Goal: Transaction & Acquisition: Purchase product/service

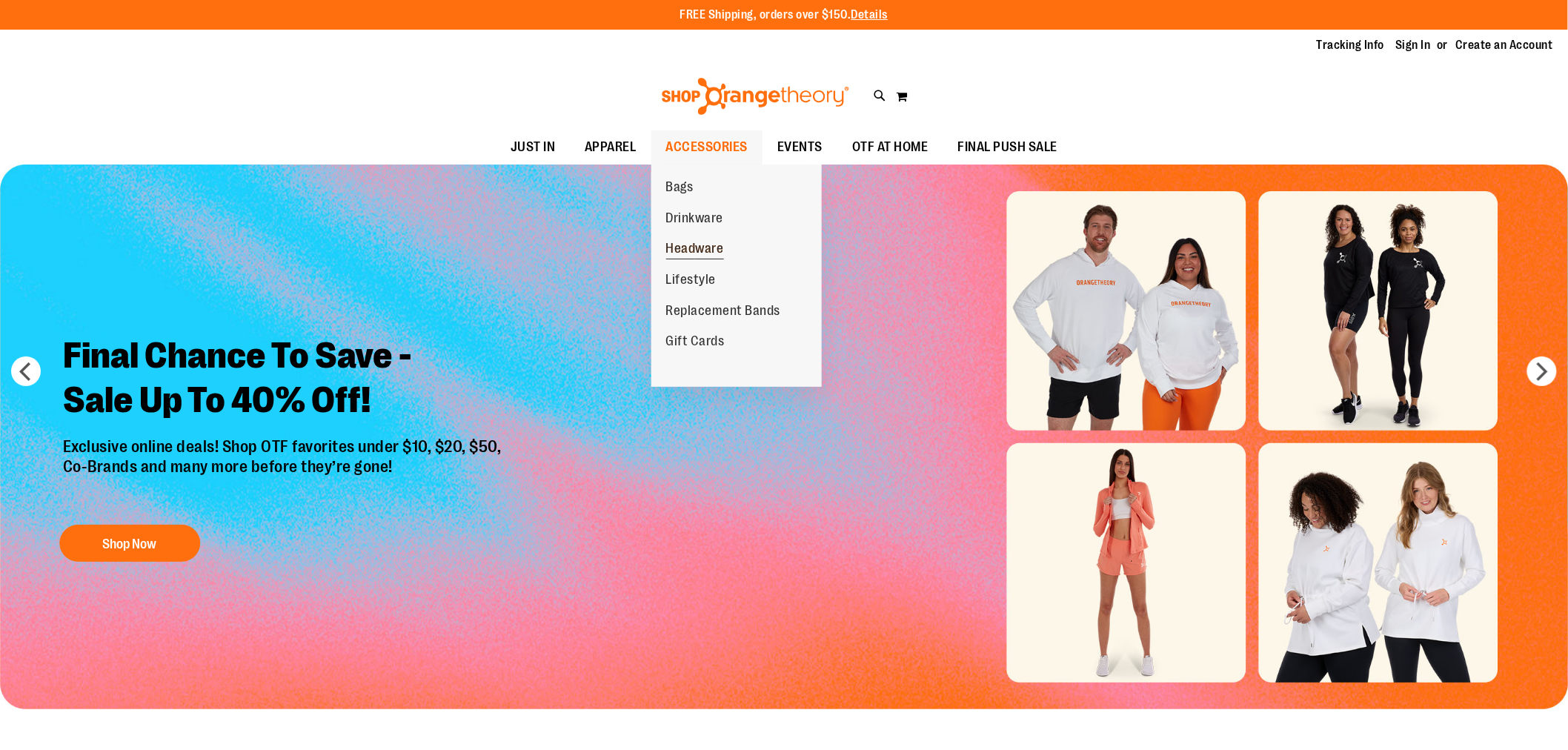
click at [697, 251] on span "Headware" at bounding box center [696, 250] width 58 height 19
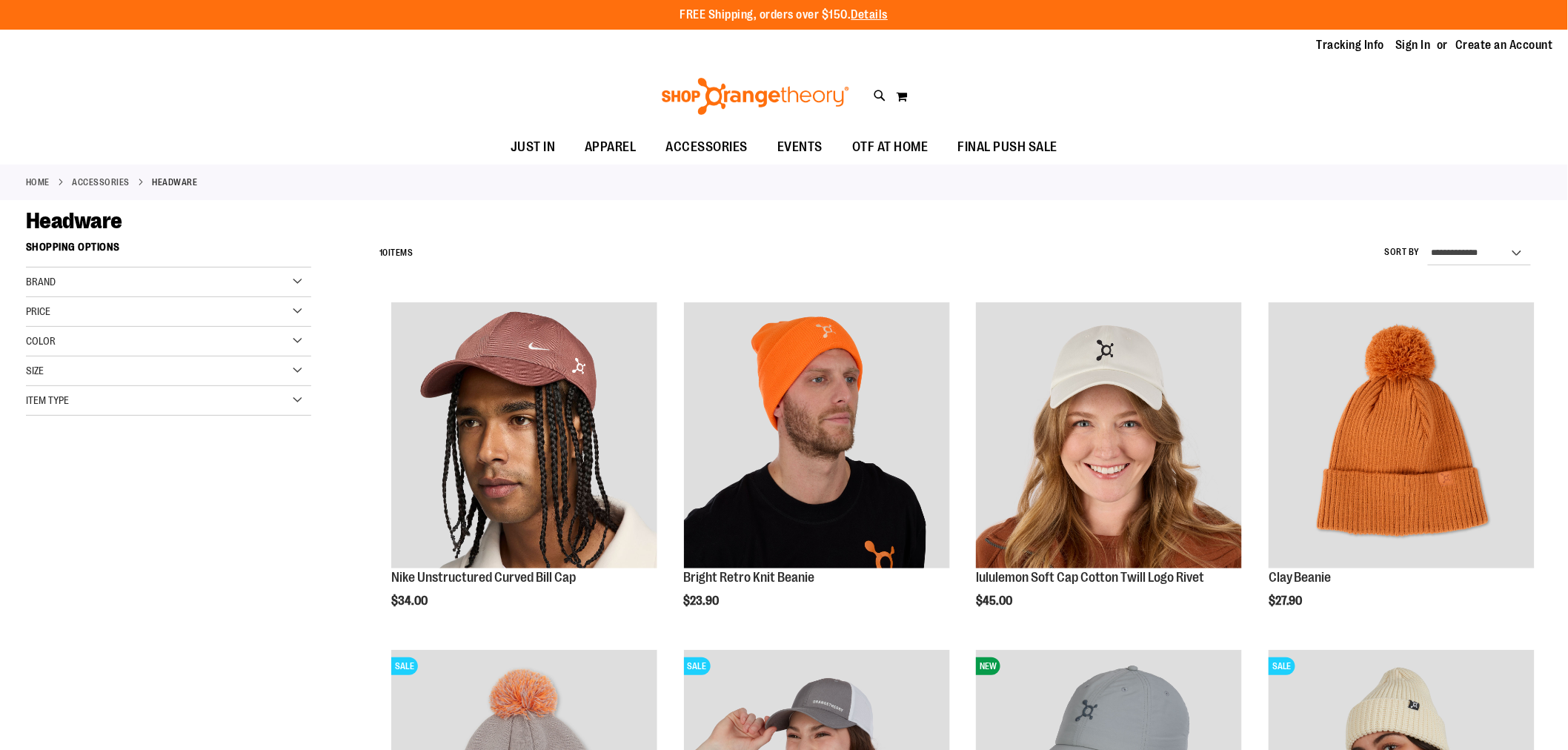
click at [749, 101] on img at bounding box center [755, 97] width 192 height 37
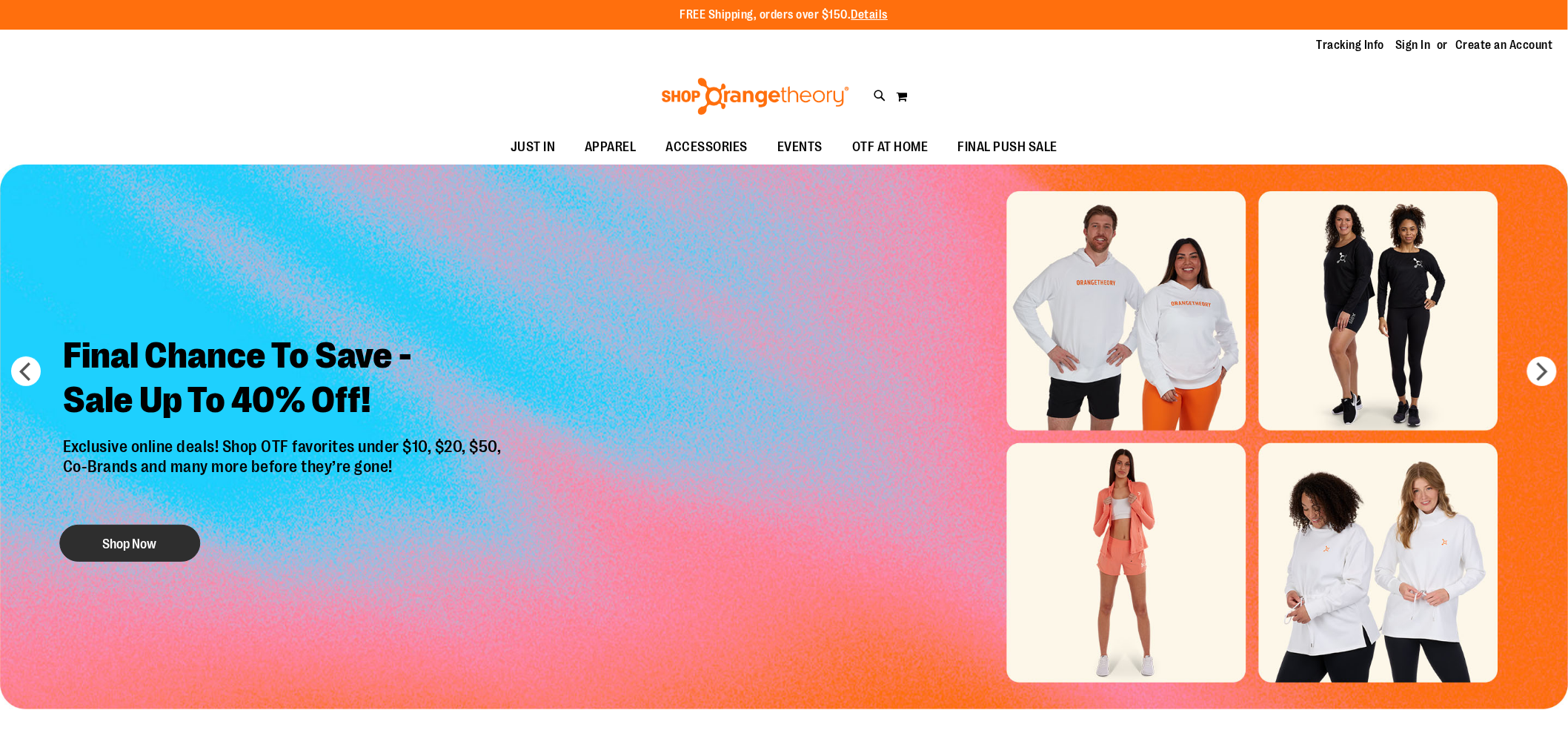
click at [156, 529] on button "Shop Now" at bounding box center [130, 544] width 141 height 37
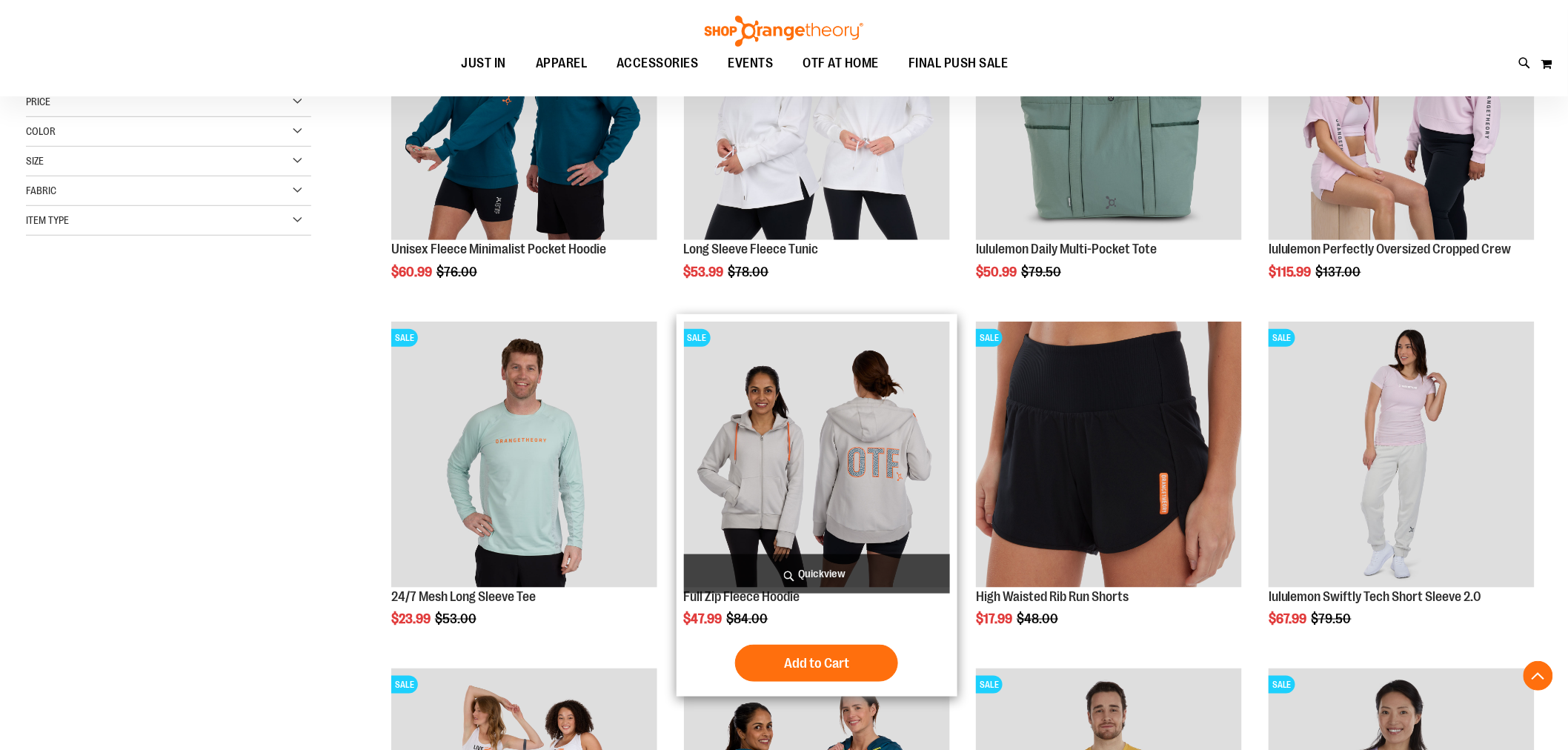
scroll to position [329, 0]
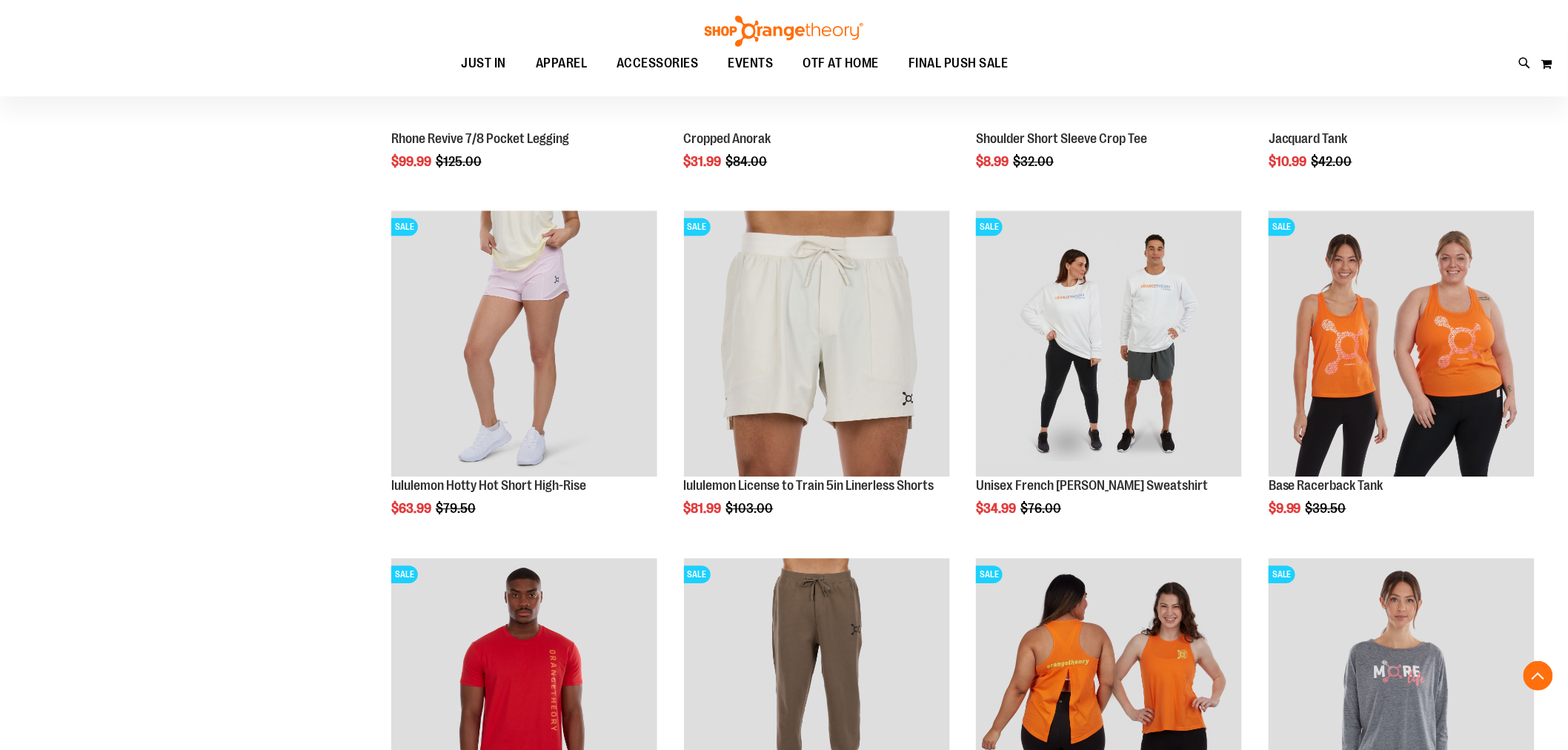
scroll to position [1648, 0]
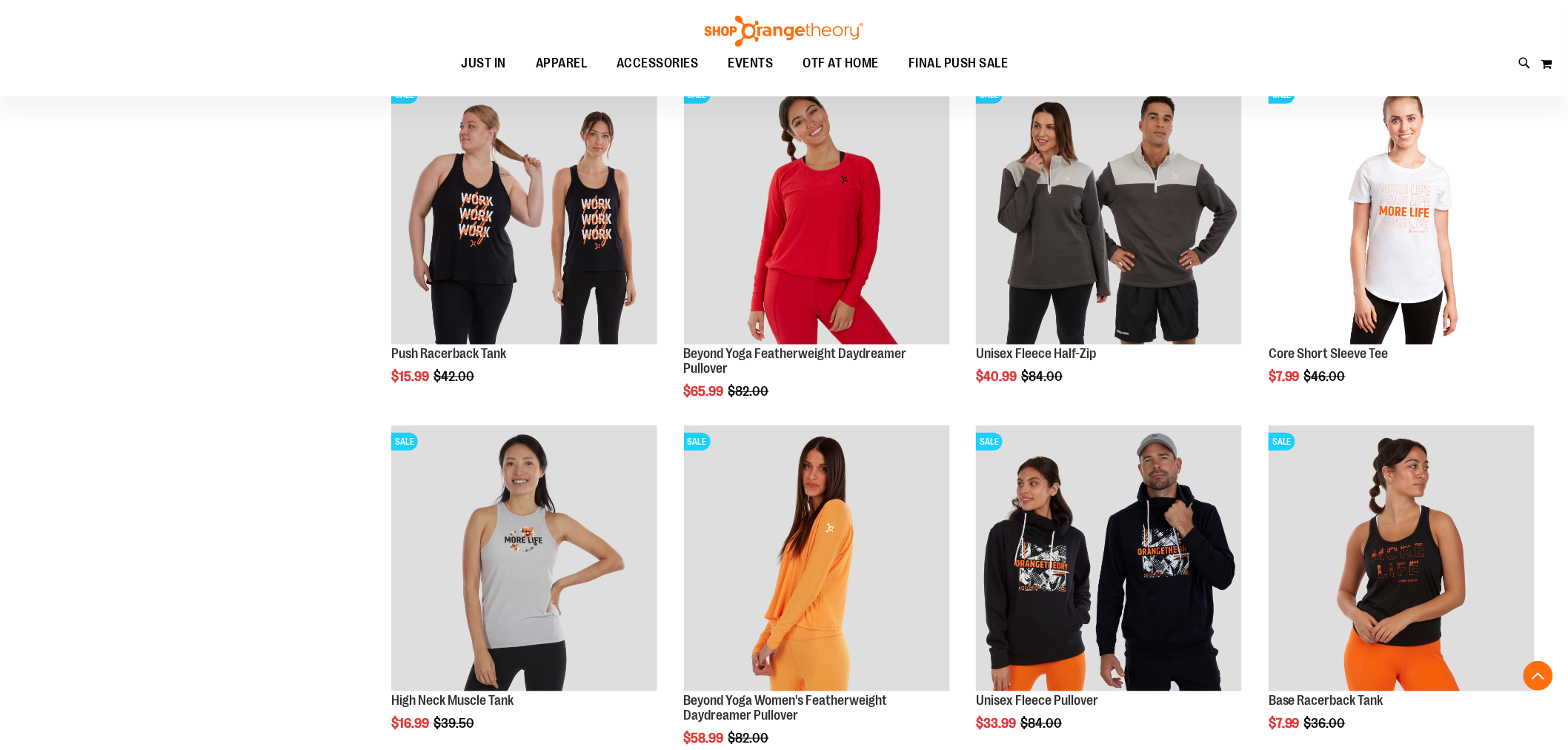
scroll to position [2883, 0]
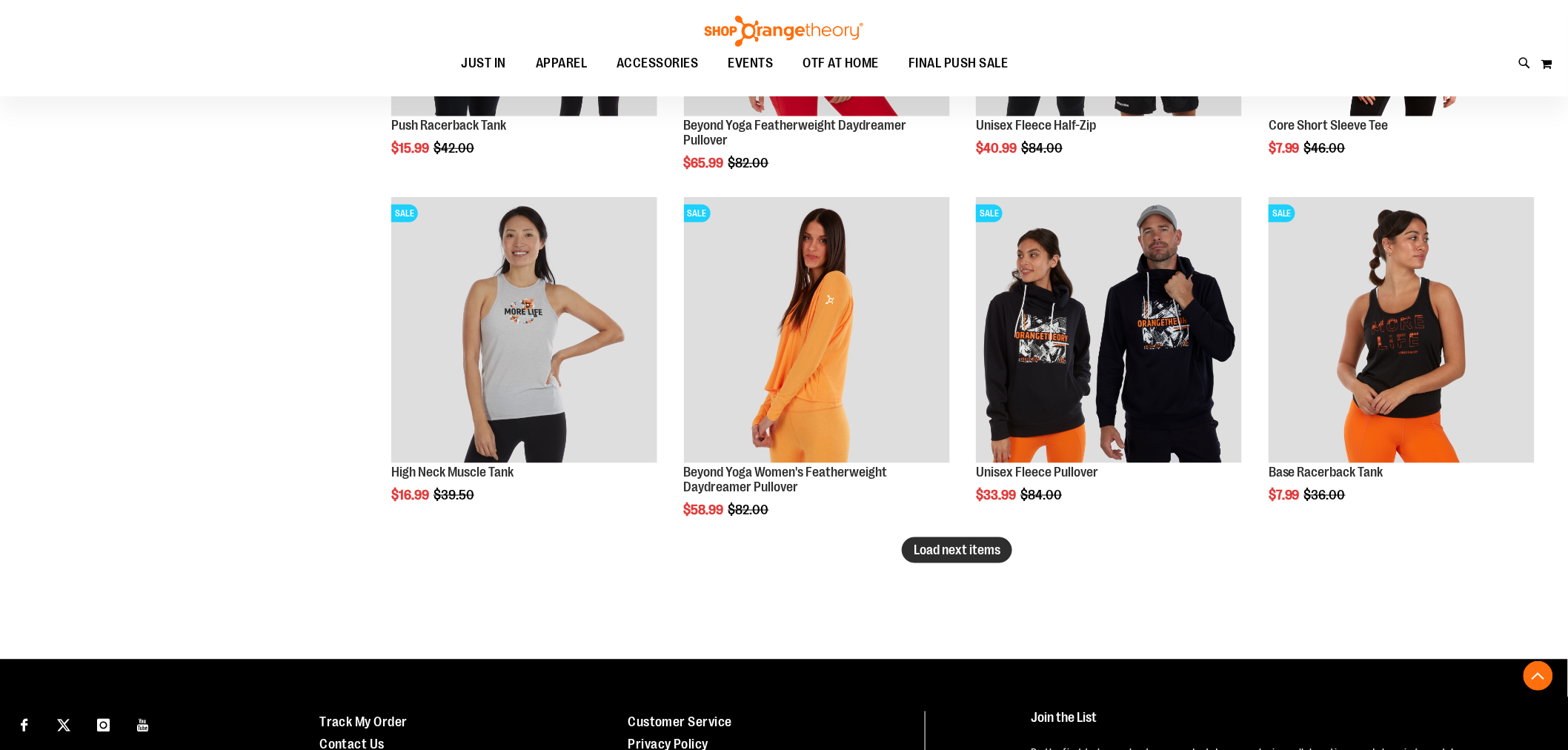
click at [971, 552] on span "Load next items" at bounding box center [958, 550] width 87 height 15
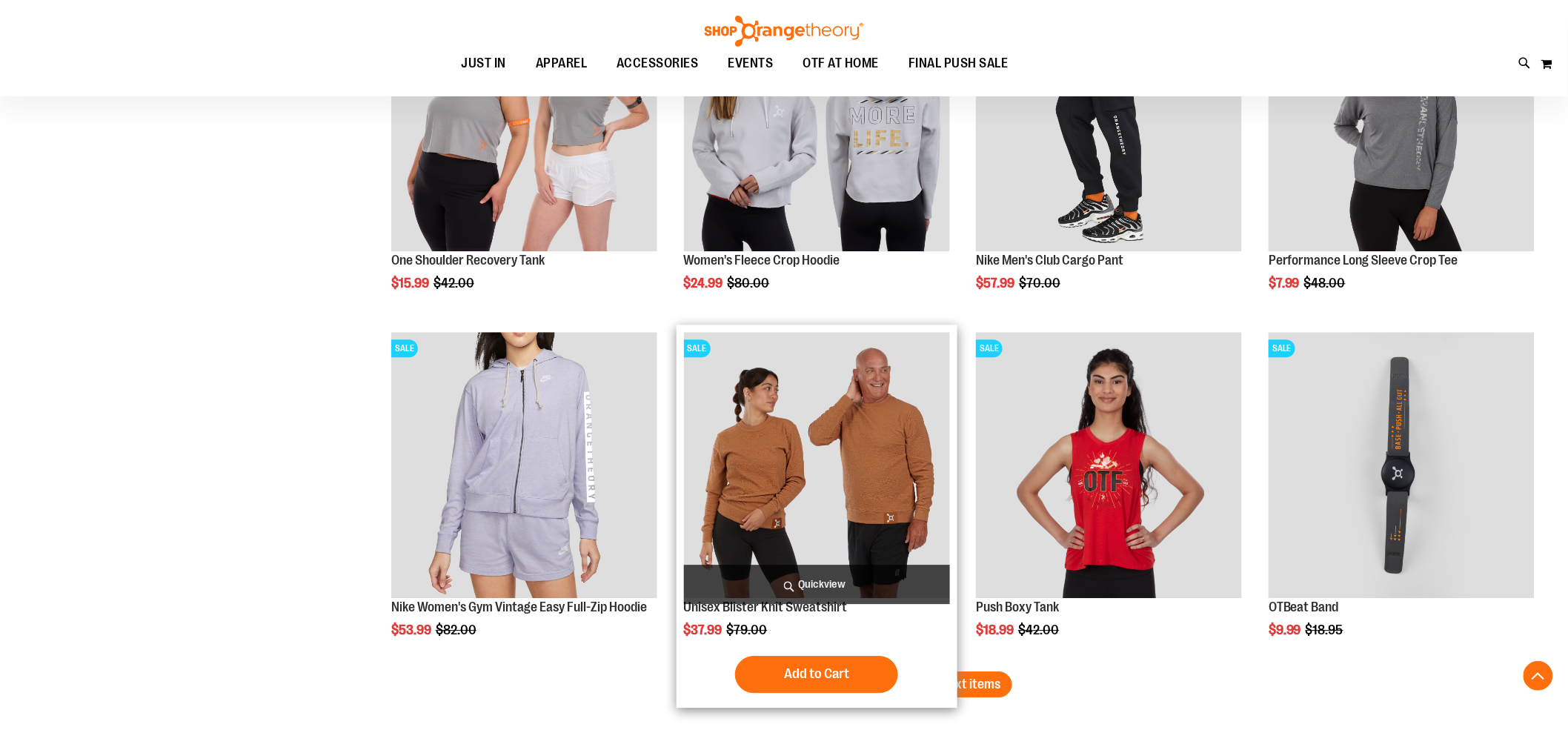
scroll to position [3954, 0]
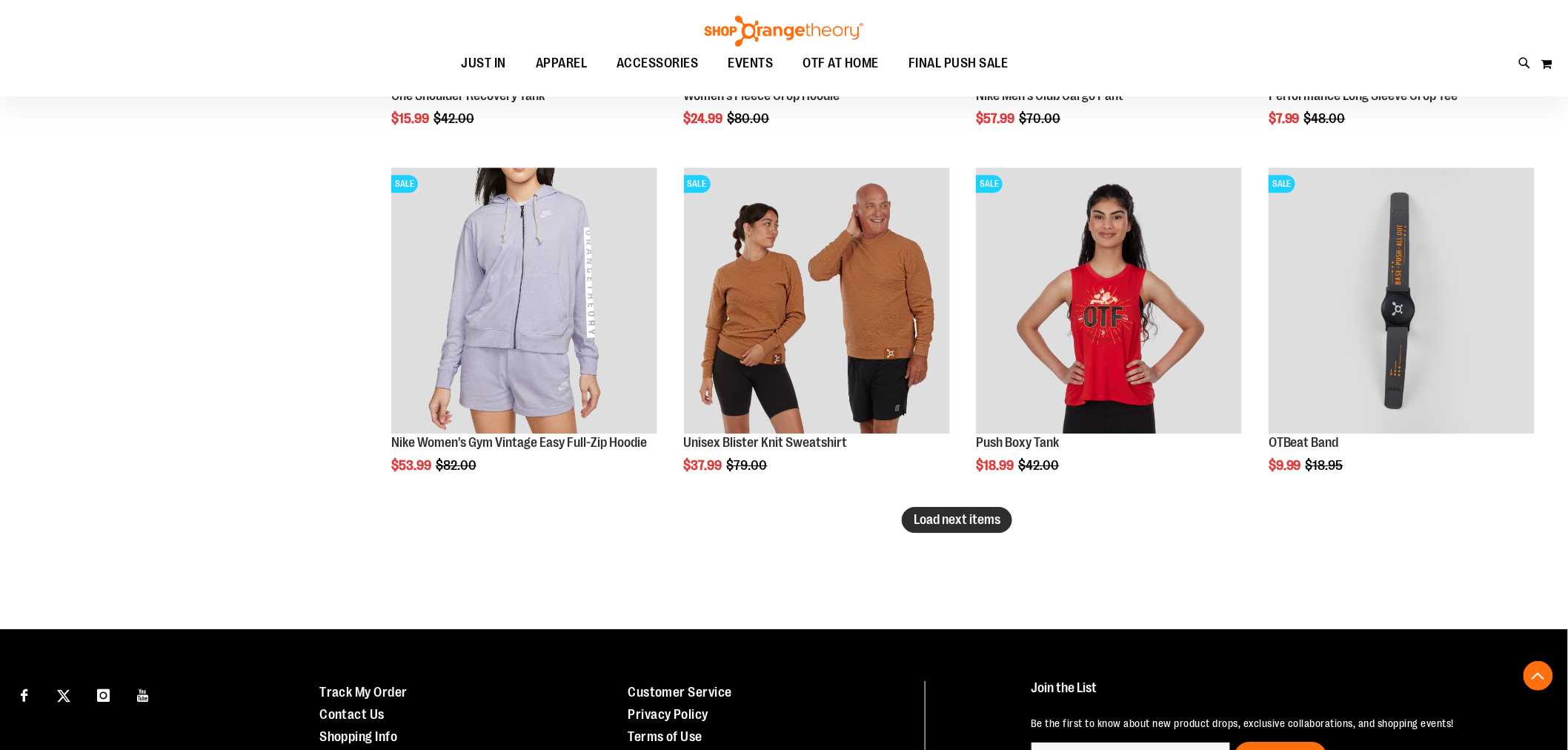
click at [953, 519] on span "Load next items" at bounding box center [958, 519] width 87 height 15
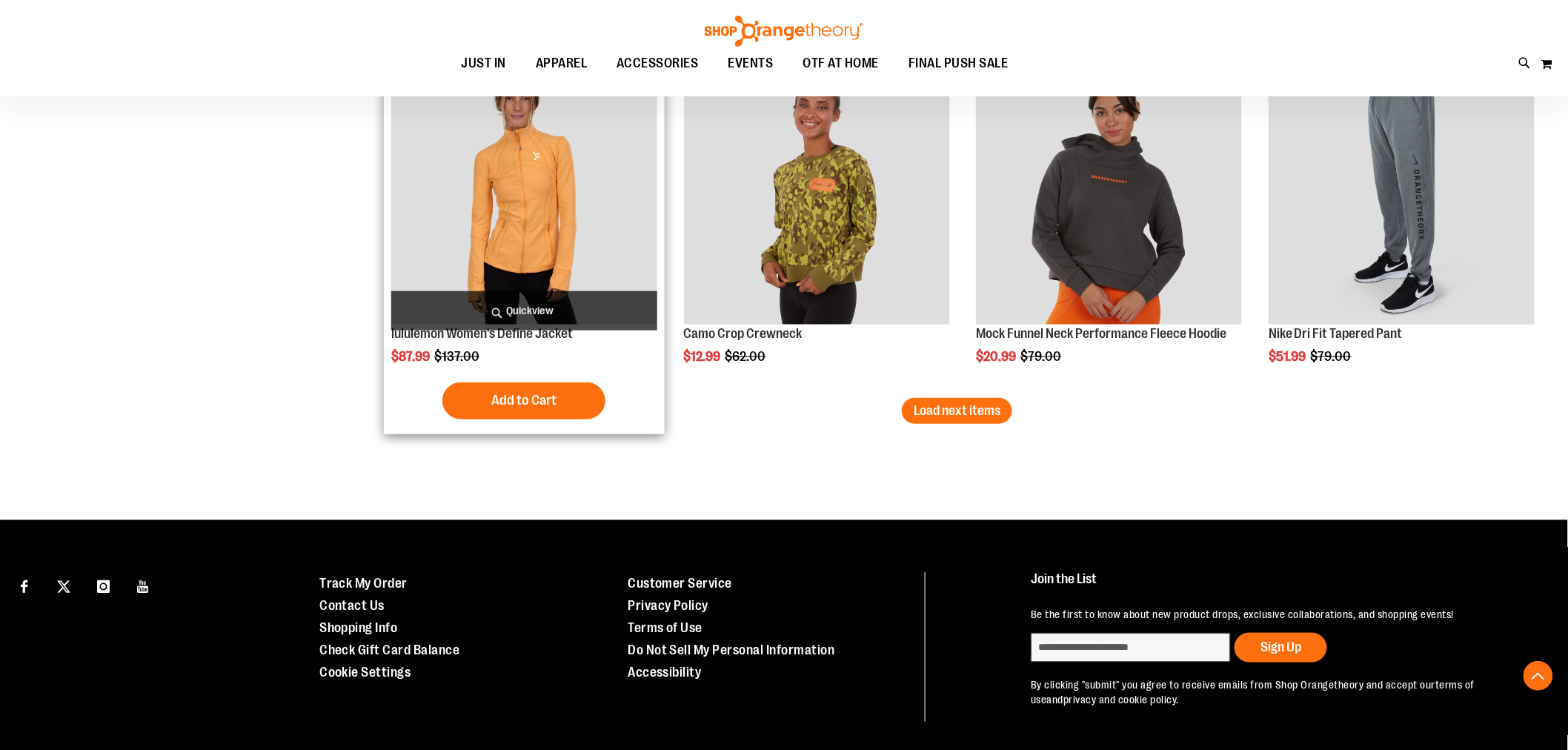
scroll to position [5107, 0]
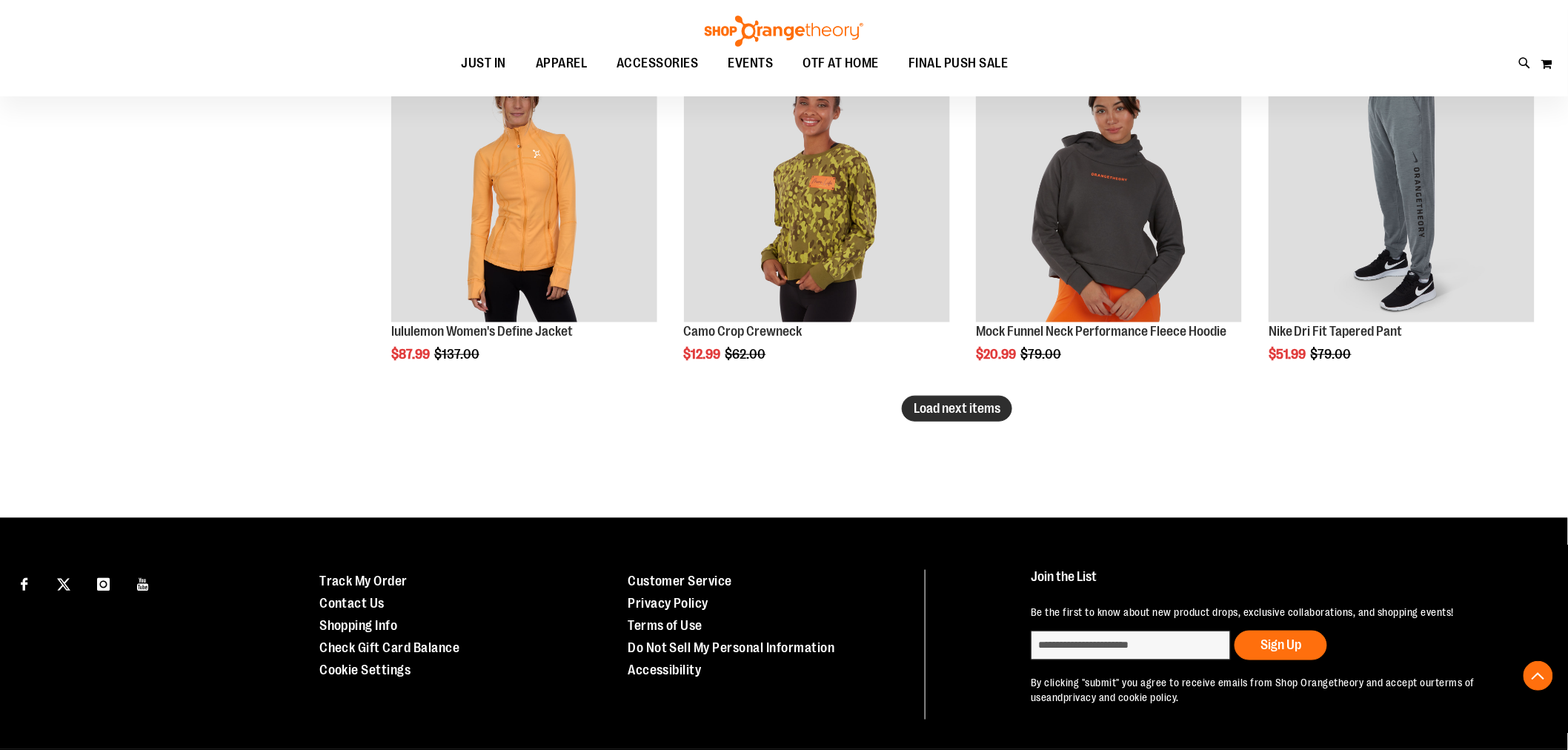
click at [912, 406] on button "Load next items" at bounding box center [957, 409] width 110 height 26
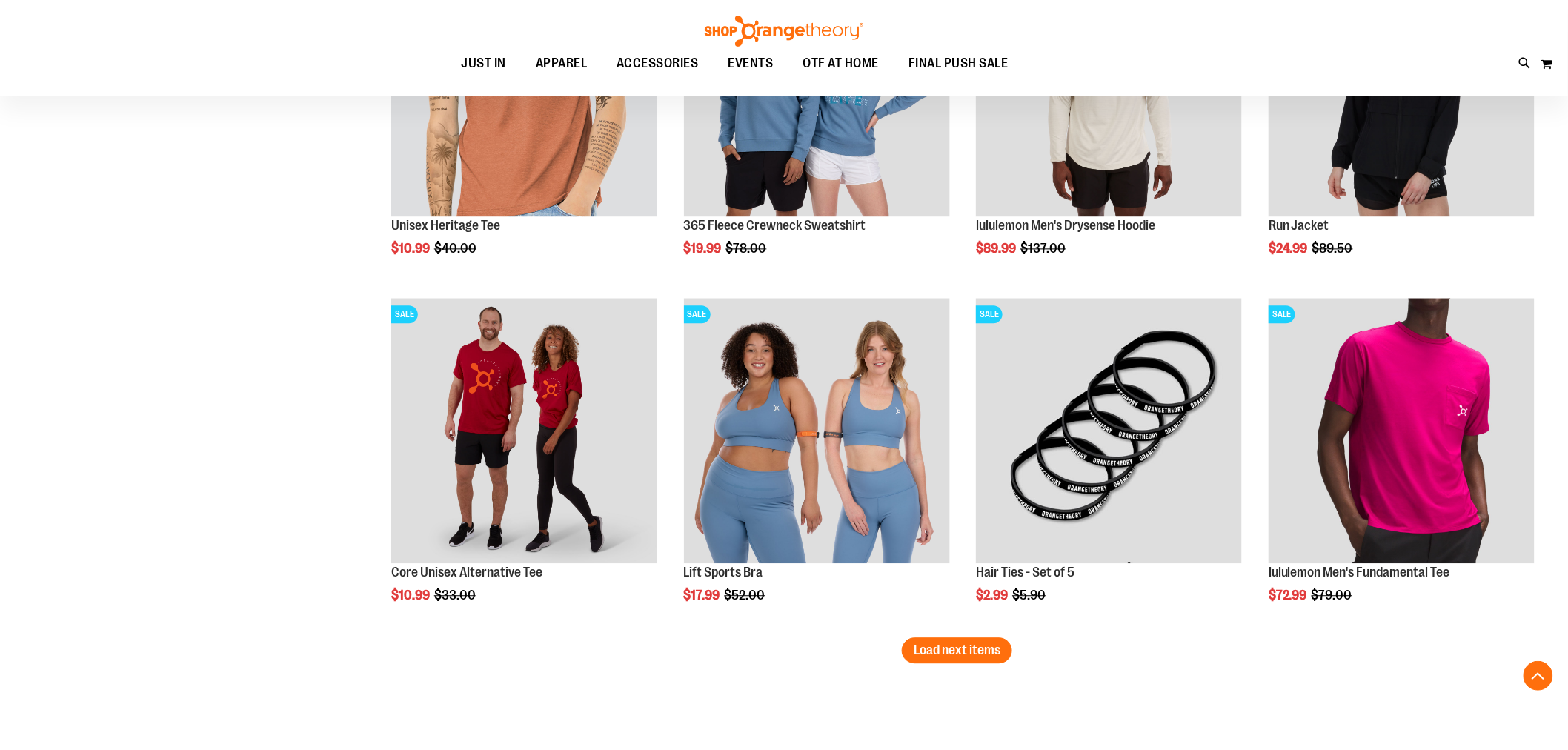
scroll to position [5931, 0]
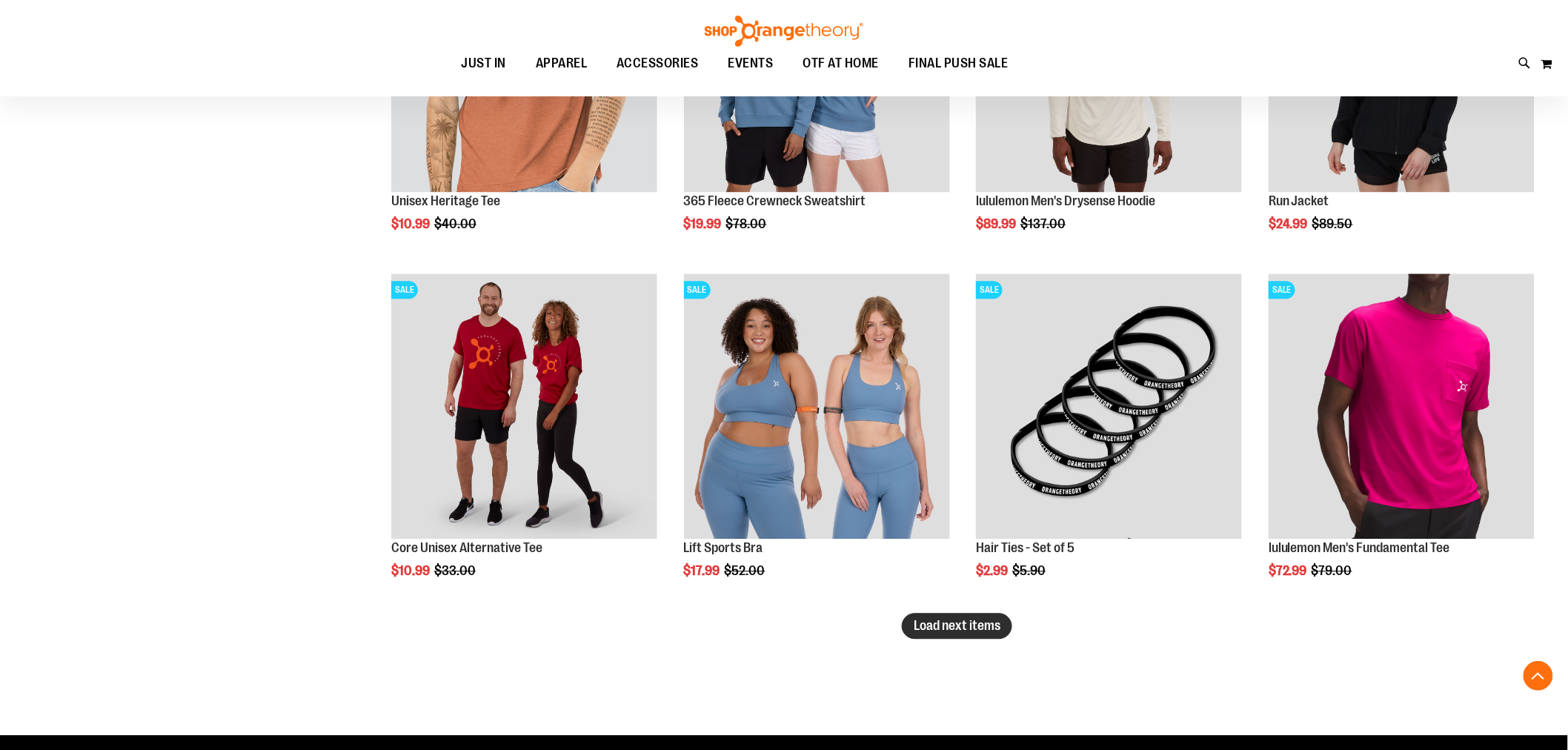
click at [922, 623] on span "Load next items" at bounding box center [958, 626] width 87 height 15
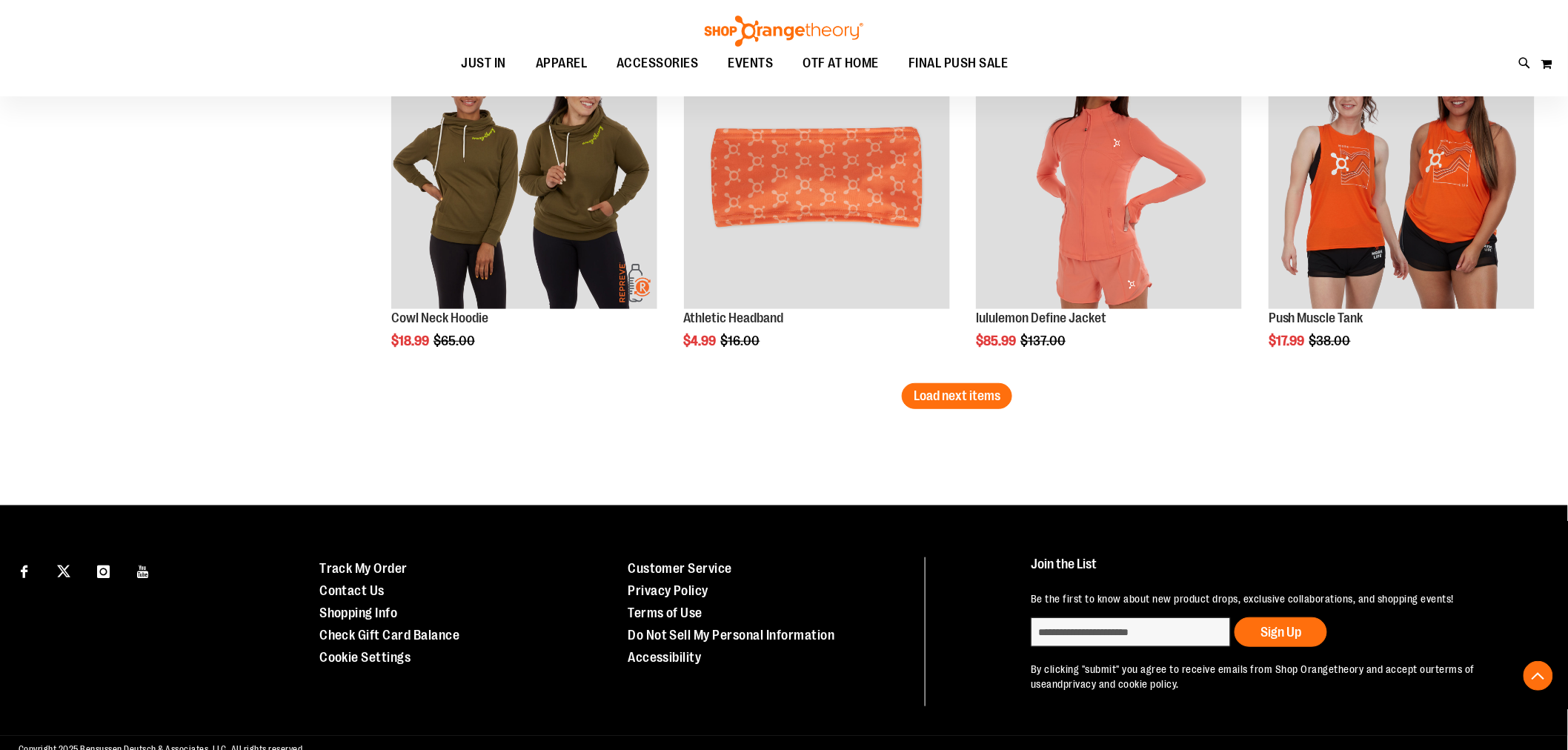
scroll to position [7230, 0]
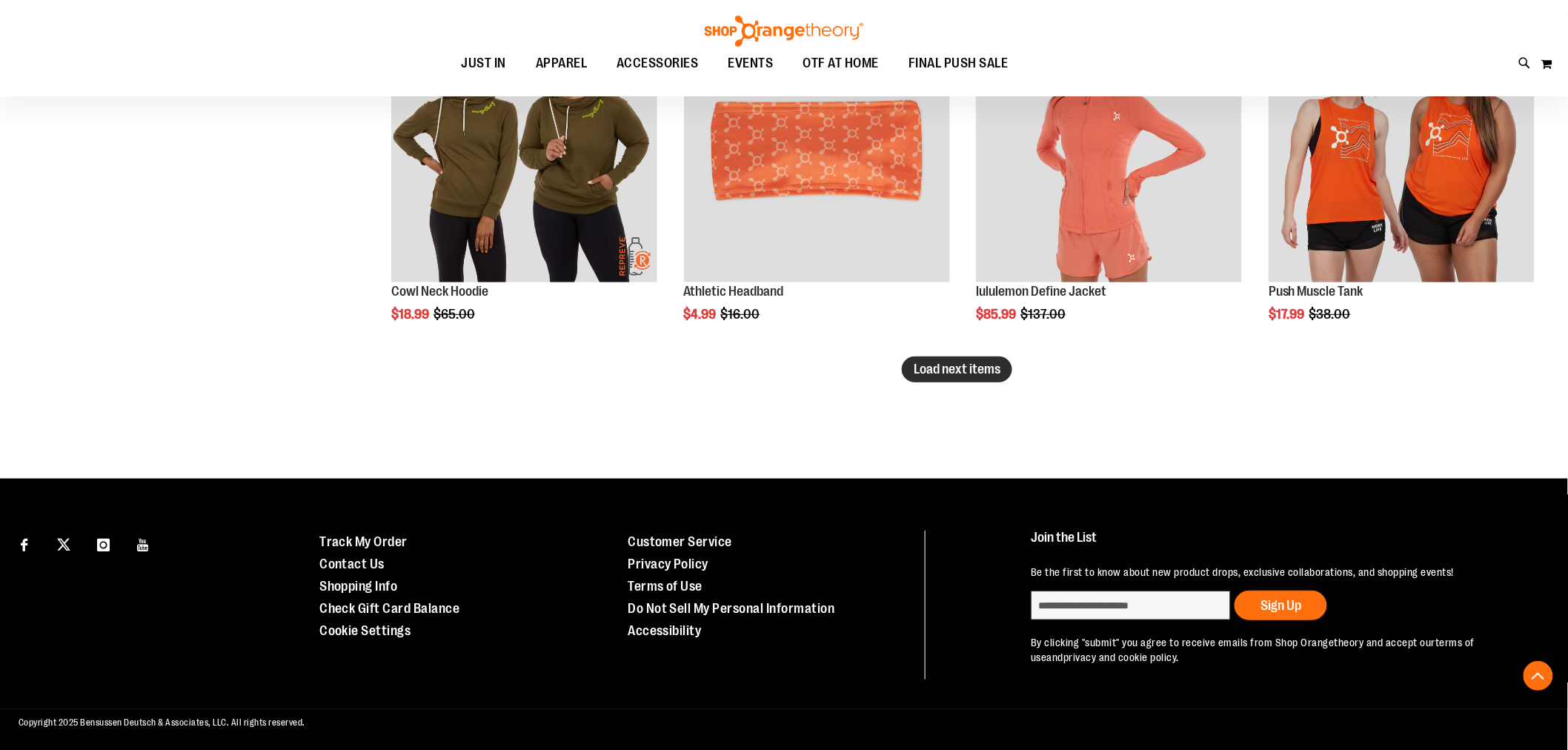
click at [987, 376] on span "Load next items" at bounding box center [958, 369] width 87 height 15
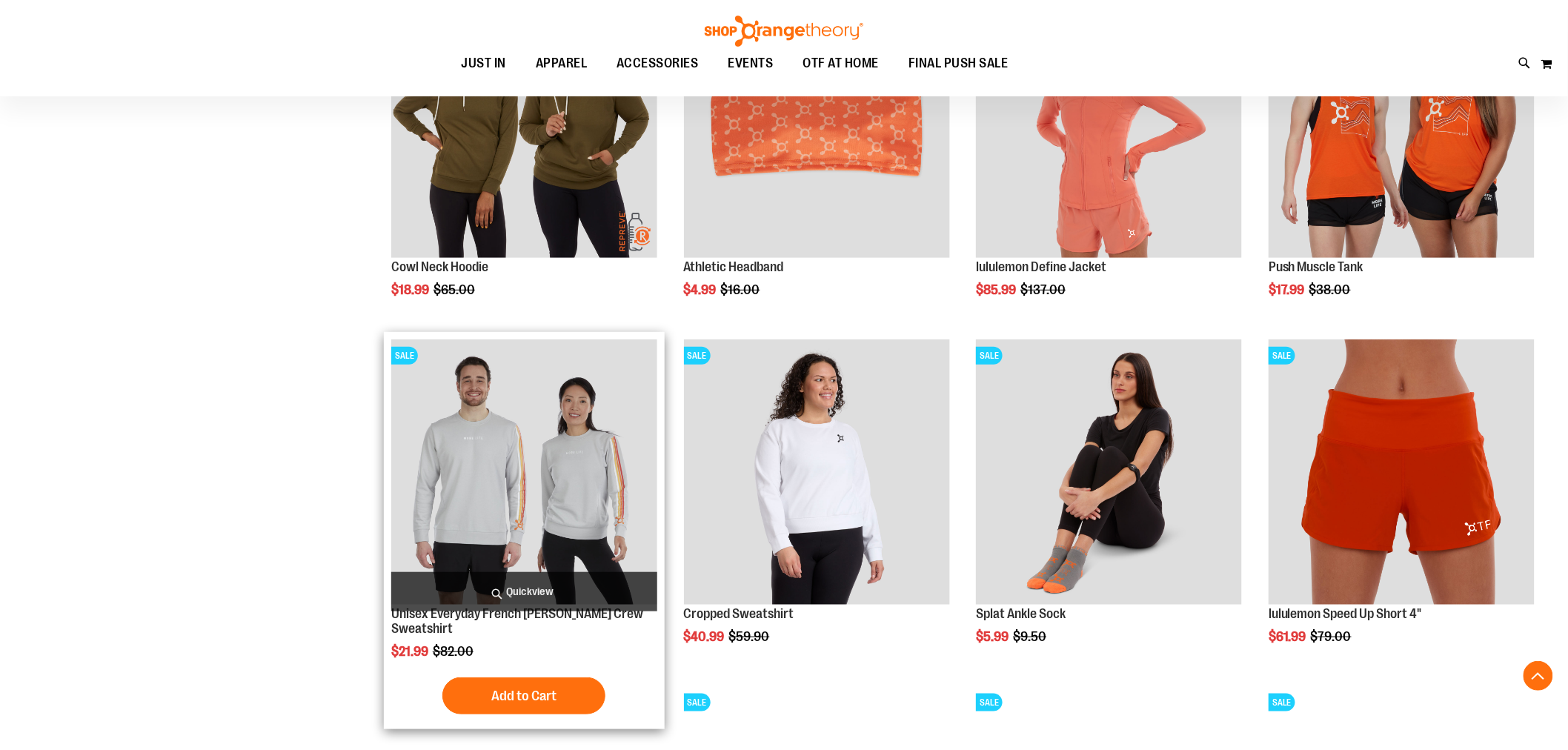
scroll to position [7312, 0]
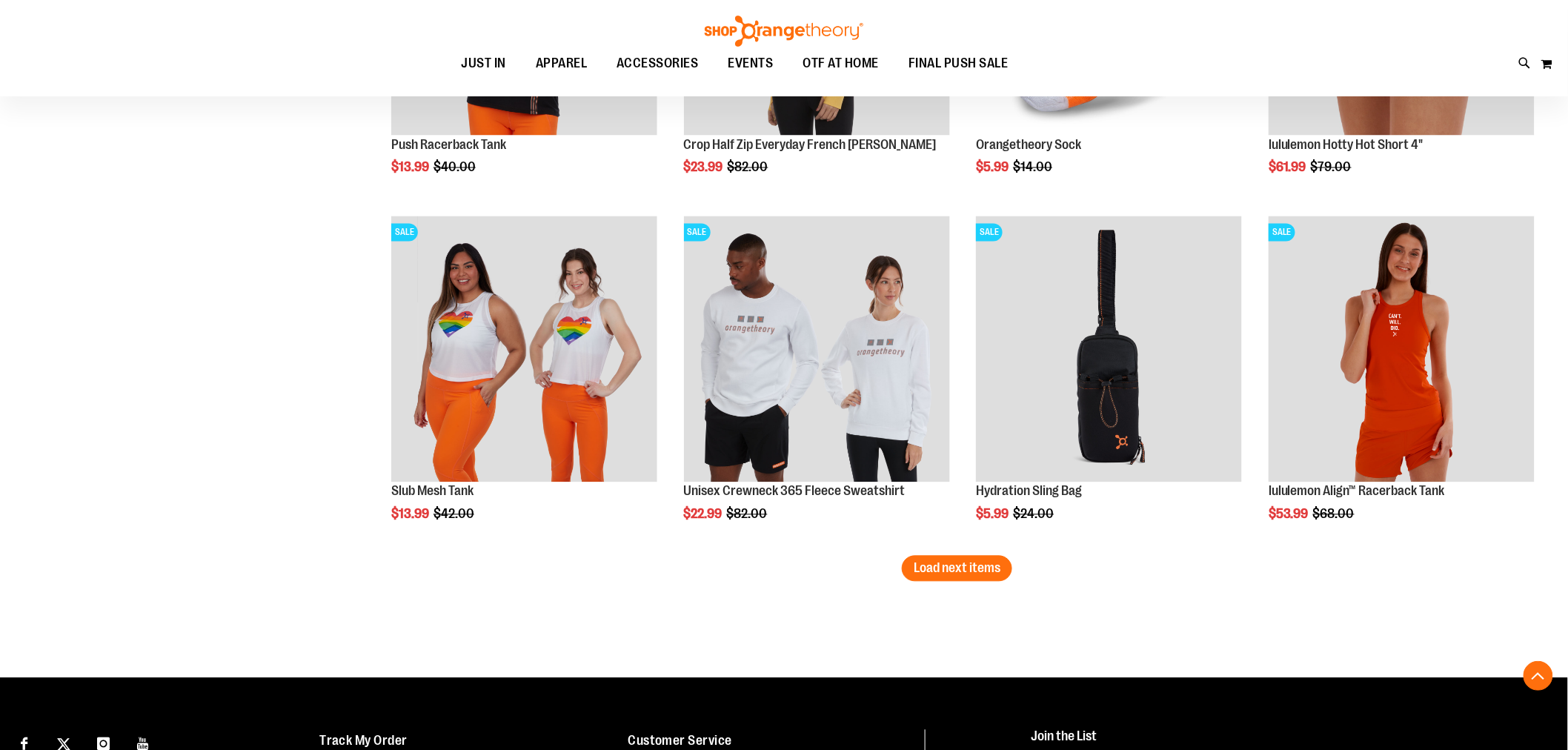
scroll to position [8271, 0]
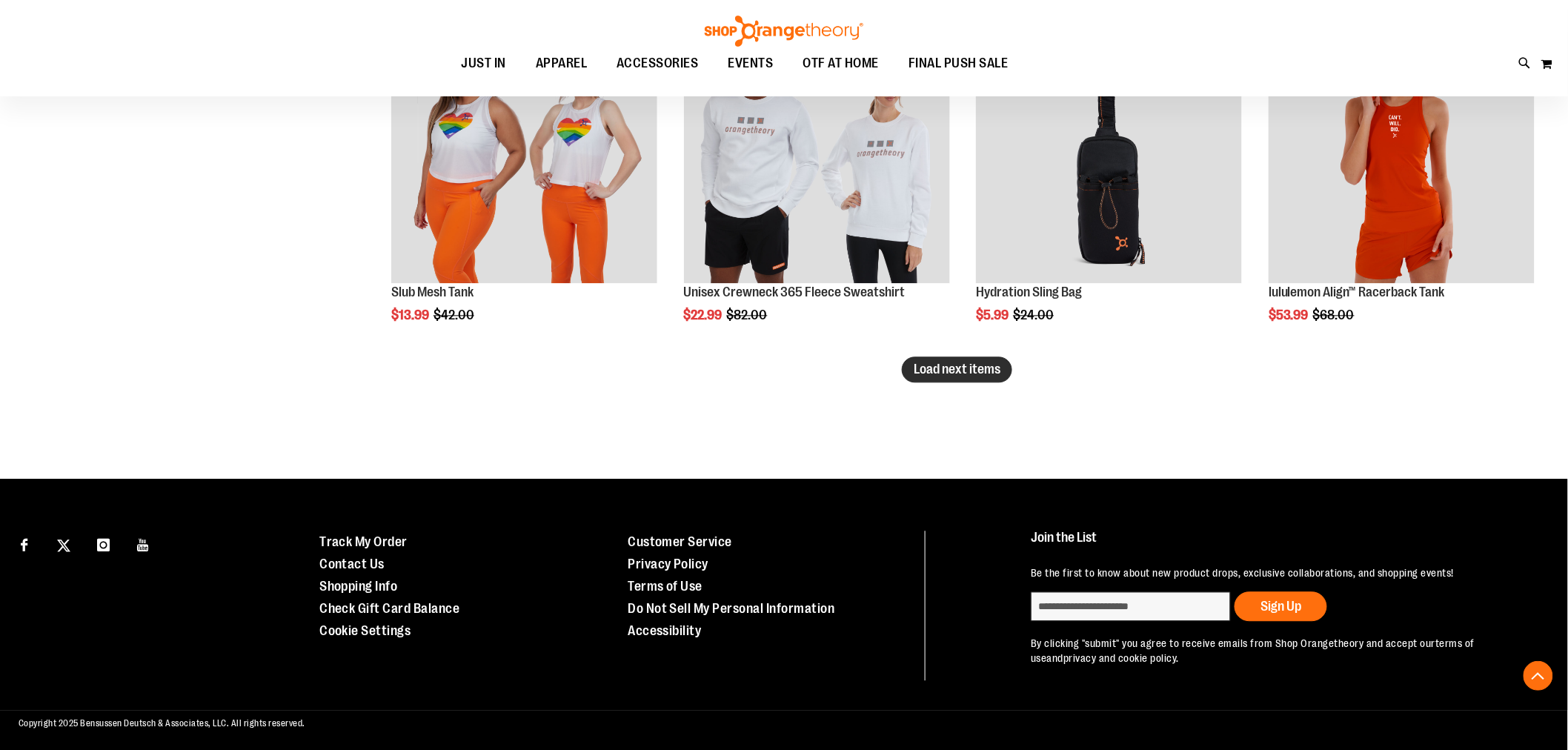
click at [913, 375] on button "Load next items" at bounding box center [957, 369] width 110 height 26
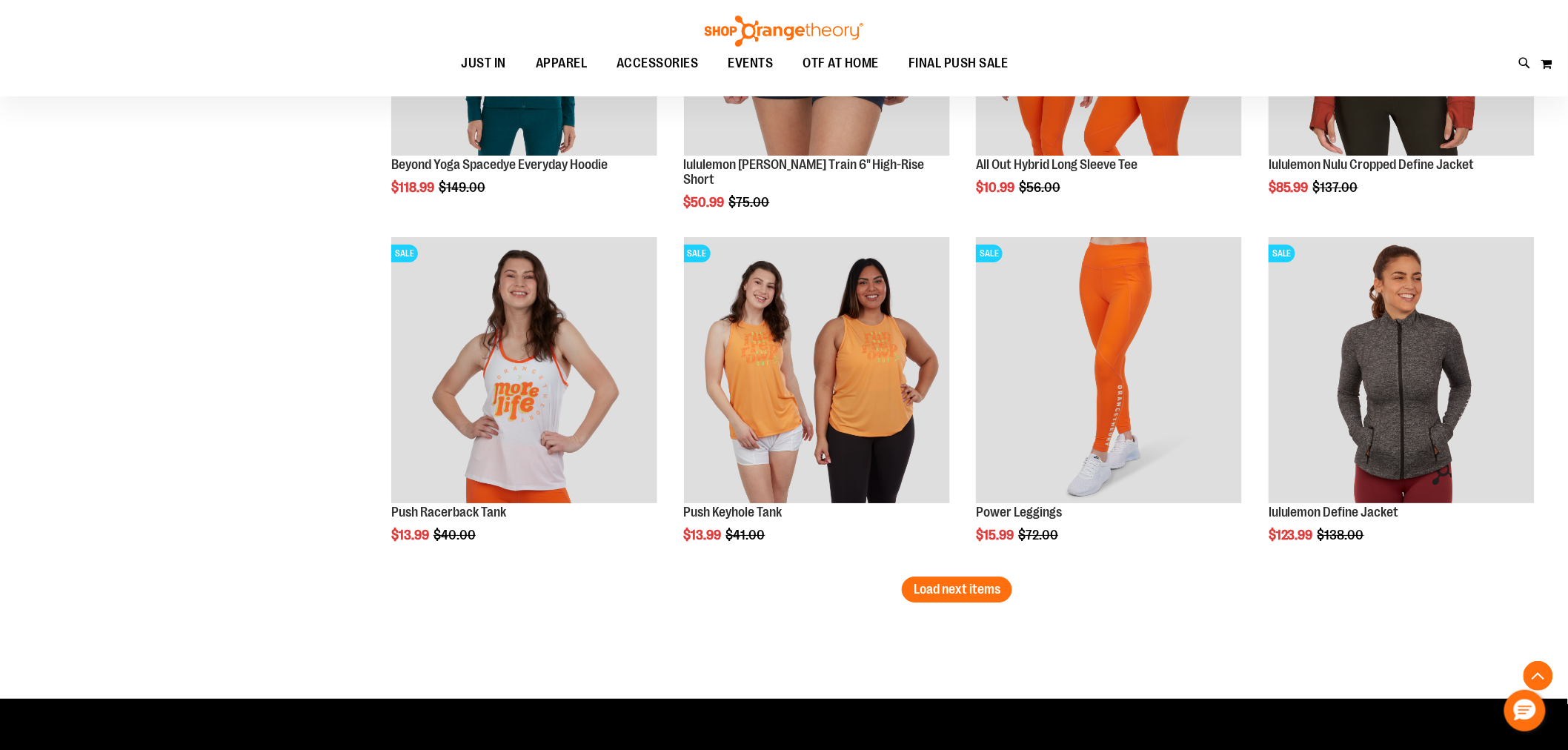
scroll to position [9094, 0]
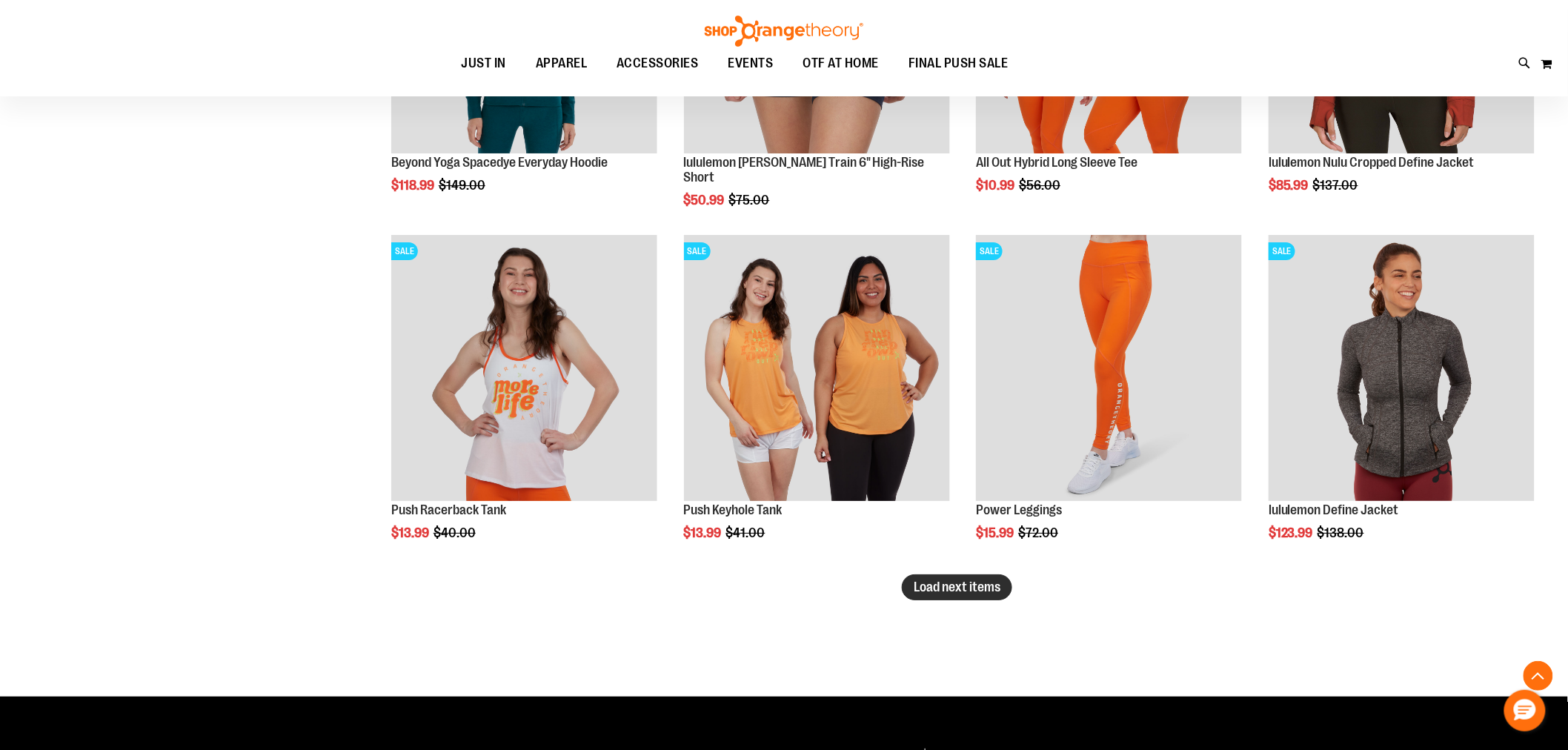
click at [1011, 584] on button "Load next items" at bounding box center [957, 588] width 110 height 26
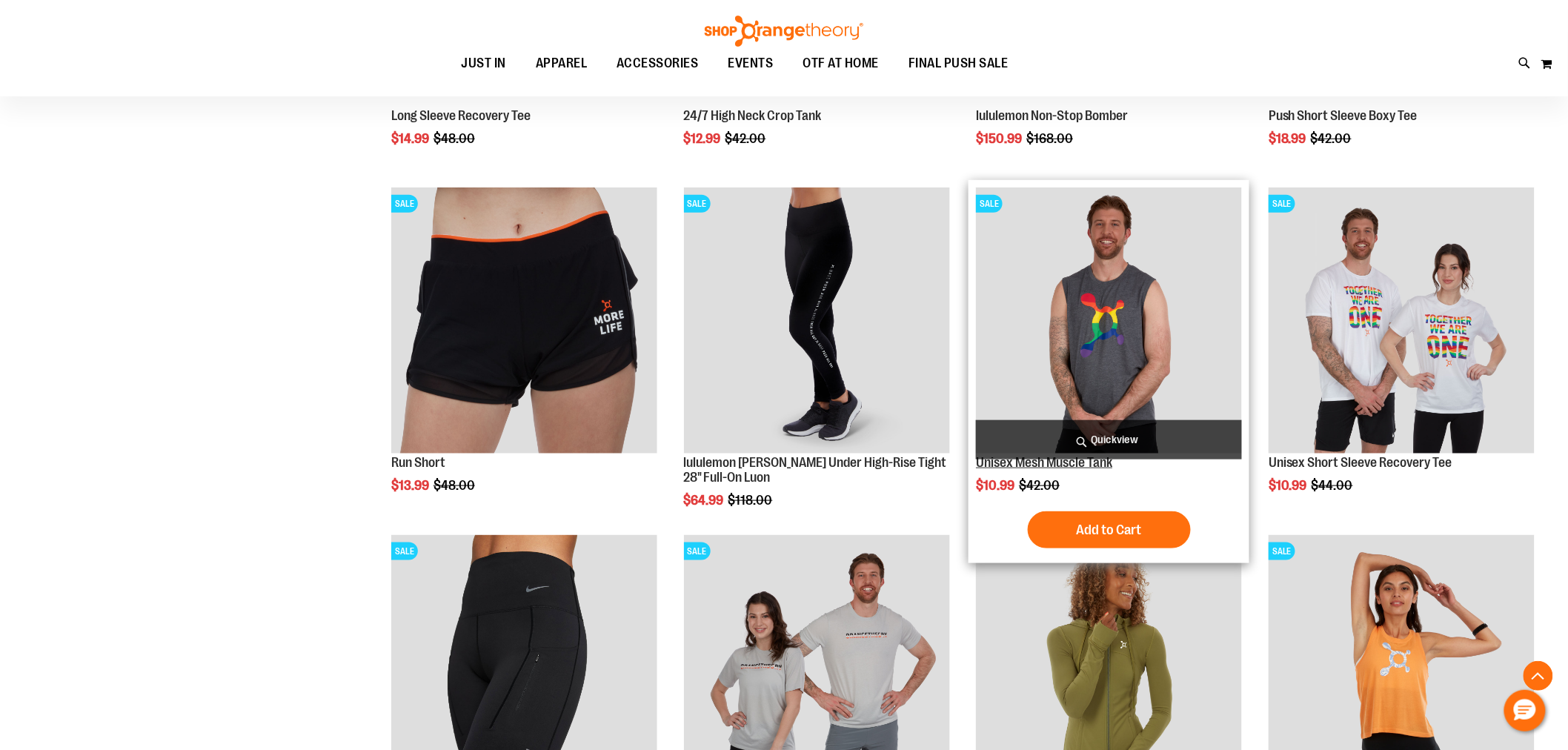
scroll to position [10084, 0]
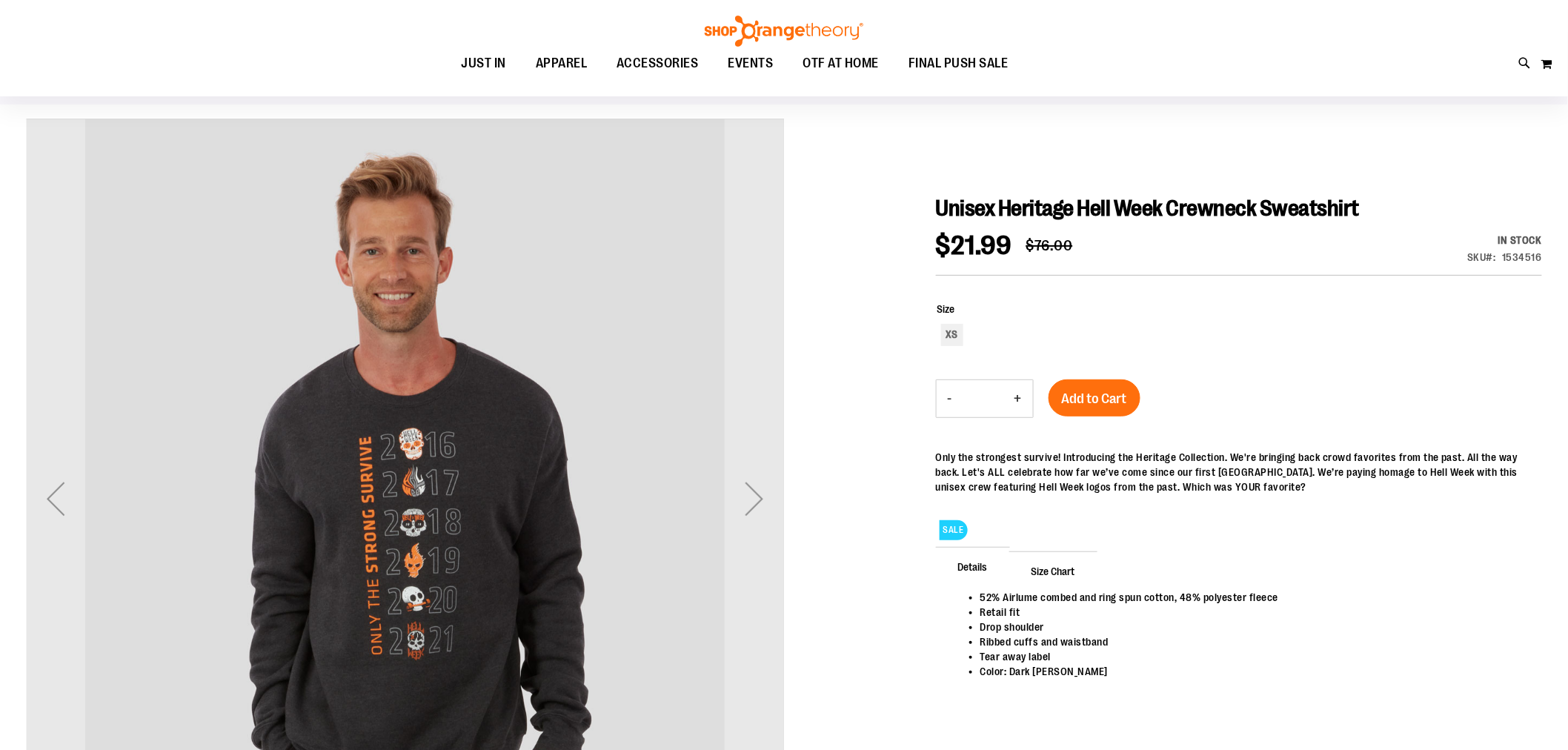
scroll to position [247, 0]
